Goal: Find specific page/section: Find specific page/section

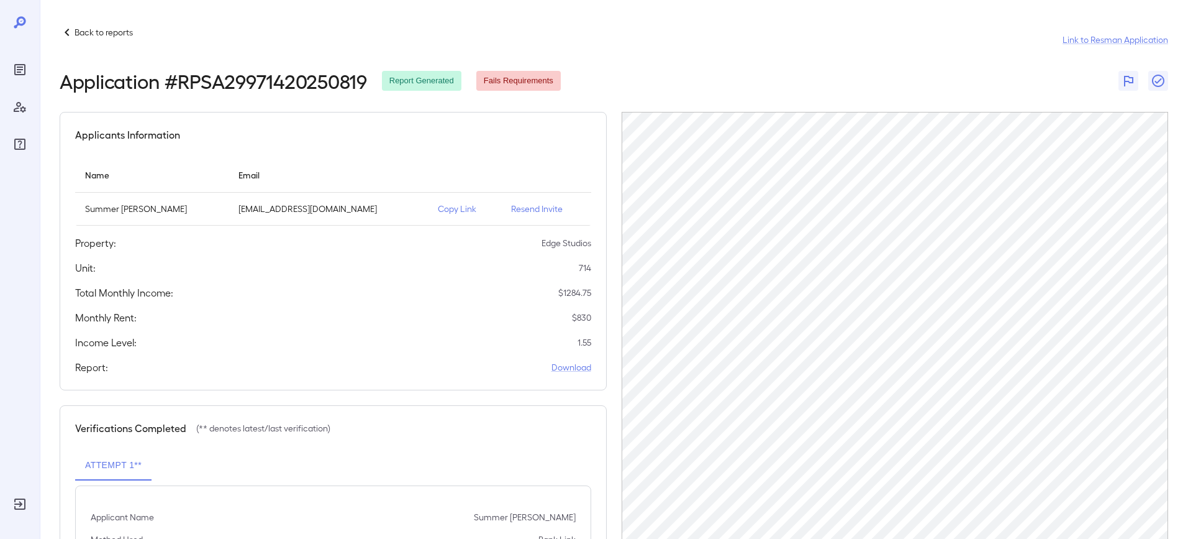
click at [14, 68] on icon "Reports" at bounding box center [19, 69] width 15 height 15
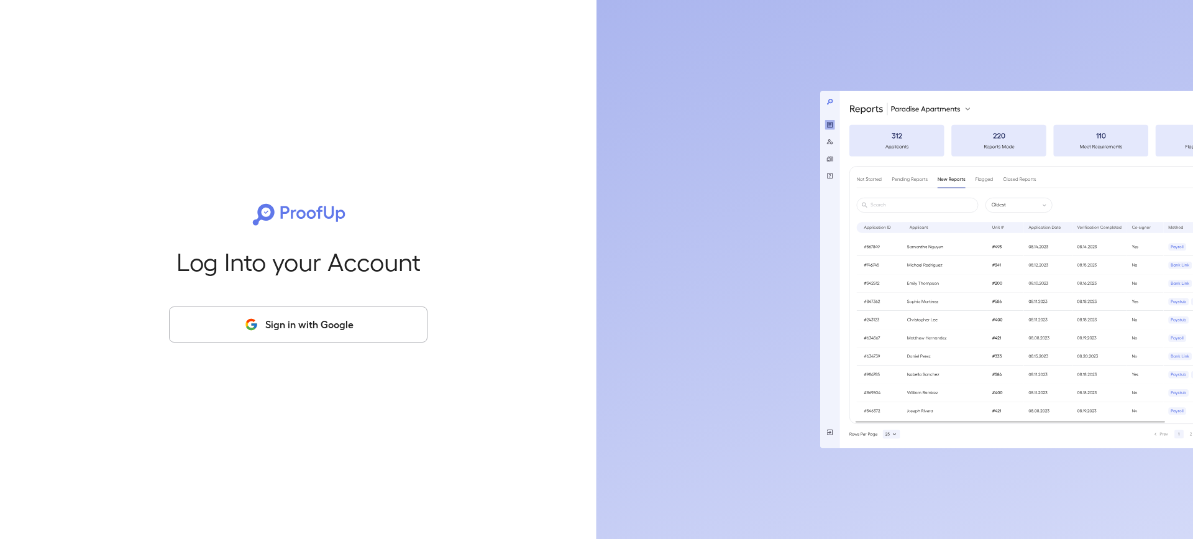
click at [254, 325] on icon "button" at bounding box center [251, 324] width 16 height 15
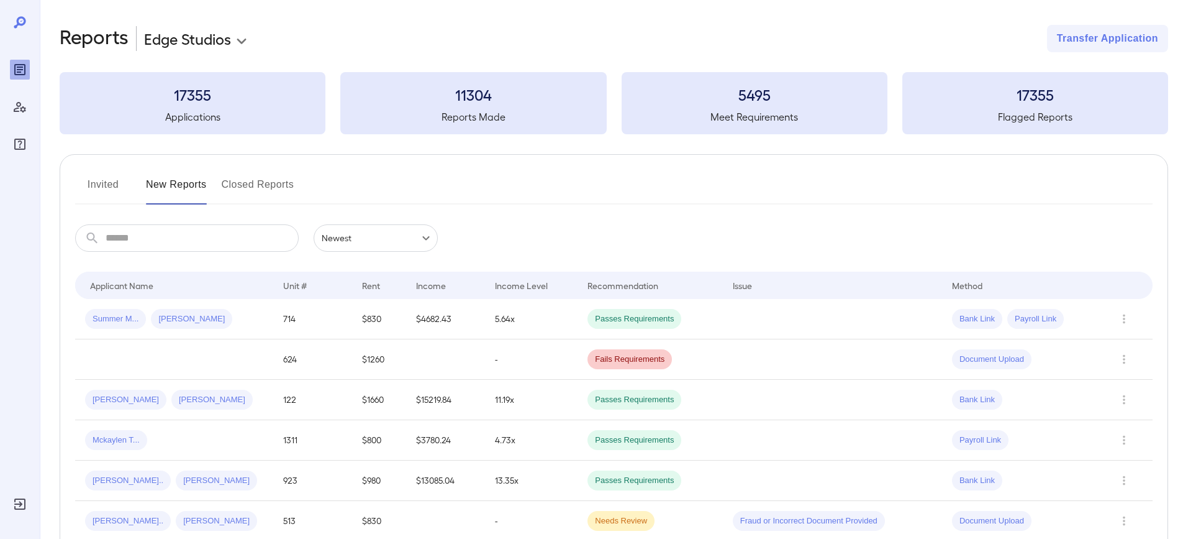
click at [111, 178] on button "Invited" at bounding box center [103, 190] width 56 height 30
